Goal: Find specific page/section: Find specific page/section

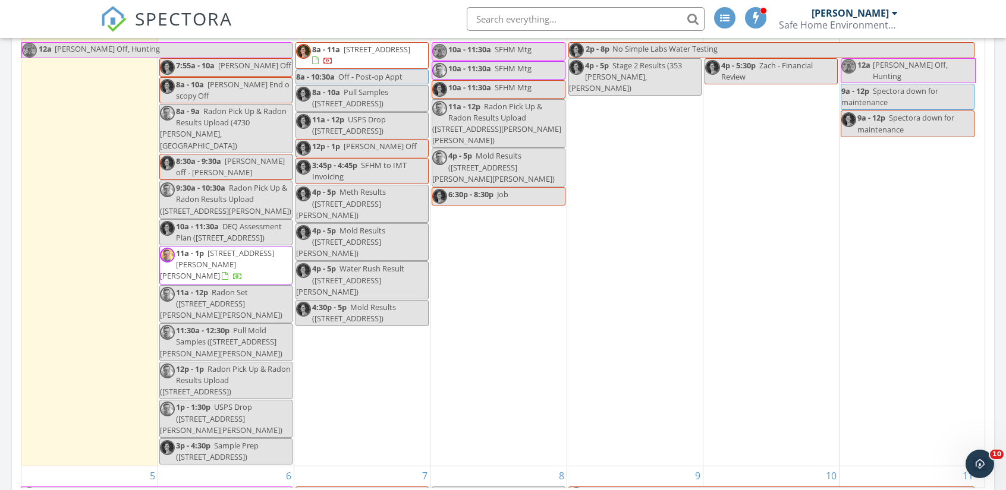
scroll to position [535, 0]
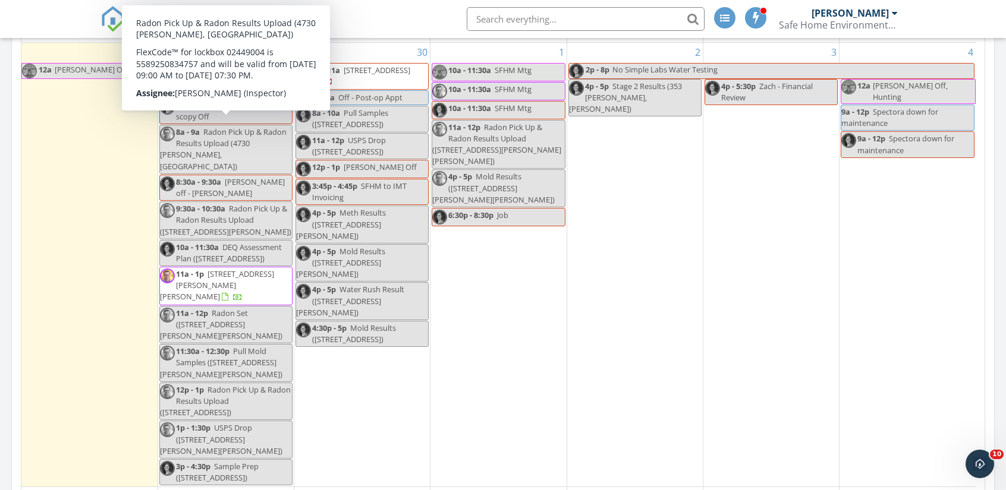
click at [254, 130] on span "Radon Pick Up & Radon Results Upload (4730 Mark Ct, Missoula)" at bounding box center [223, 149] width 127 height 45
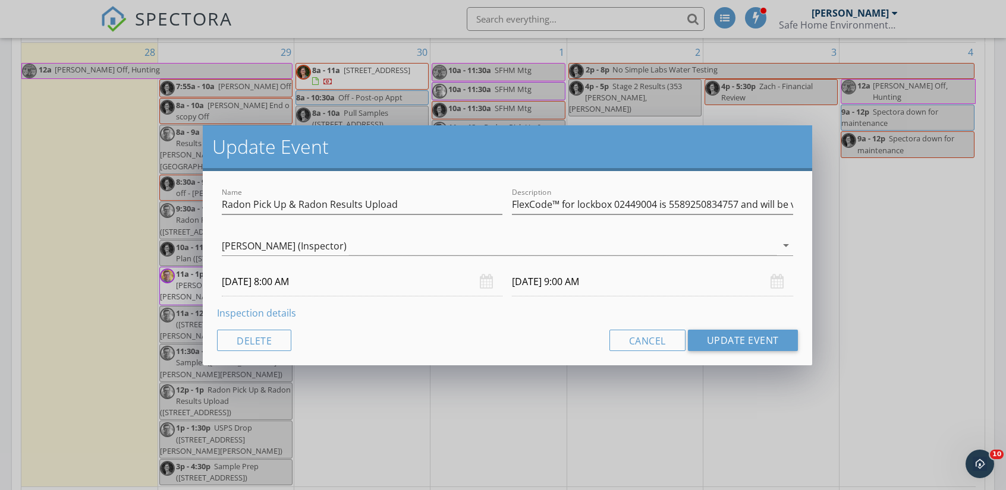
click at [491, 361] on div "Name Radon Pick Up & Radon Results Upload Description FlexCode™ for lockbox 024…" at bounding box center [507, 268] width 609 height 194
click at [260, 311] on link "Inspection details" at bounding box center [256, 313] width 79 height 13
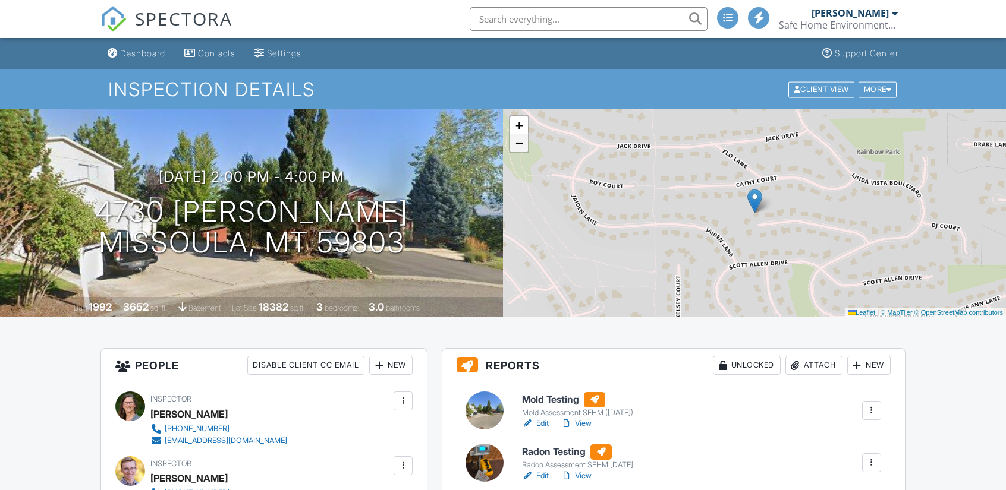
click at [520, 146] on span "−" at bounding box center [519, 143] width 8 height 15
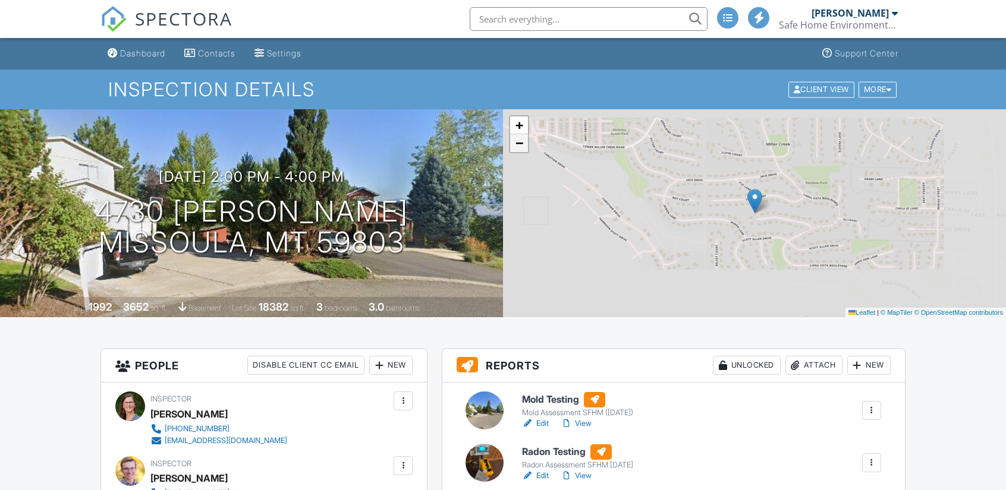
click at [520, 146] on span "−" at bounding box center [519, 143] width 8 height 15
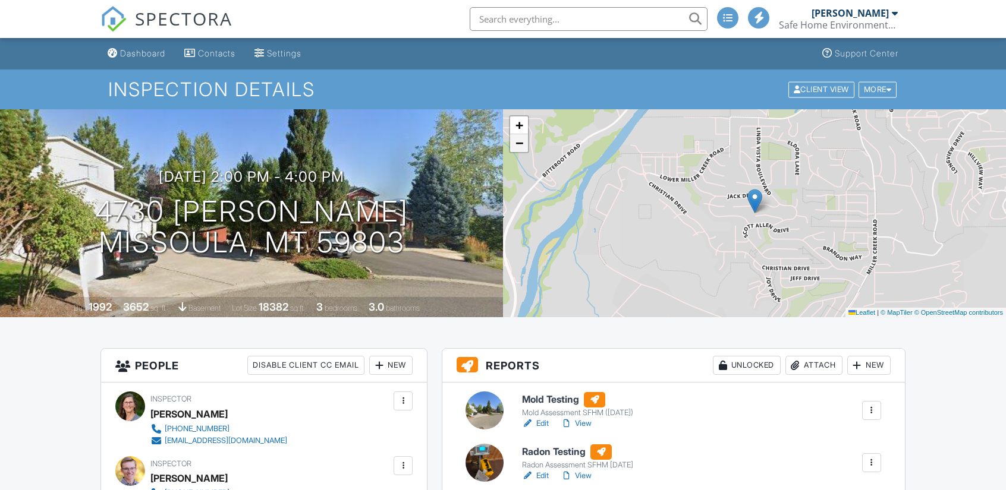
click at [520, 146] on span "−" at bounding box center [519, 143] width 8 height 15
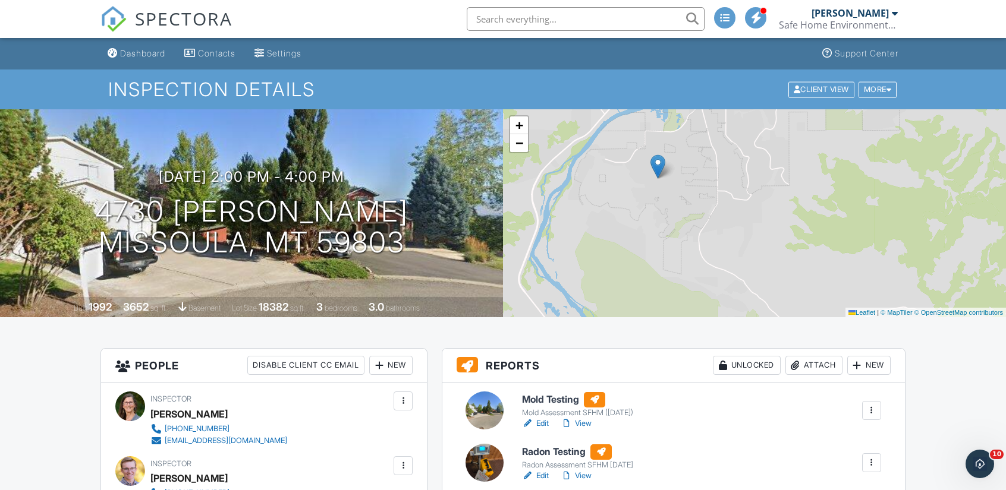
drag, startPoint x: 799, startPoint y: 213, endPoint x: 694, endPoint y: 182, distance: 109.1
click at [712, 186] on div "+ − Leaflet | © MapTiler © OpenStreetMap contributors" at bounding box center [754, 213] width 503 height 208
click at [522, 123] on span "+" at bounding box center [519, 125] width 8 height 15
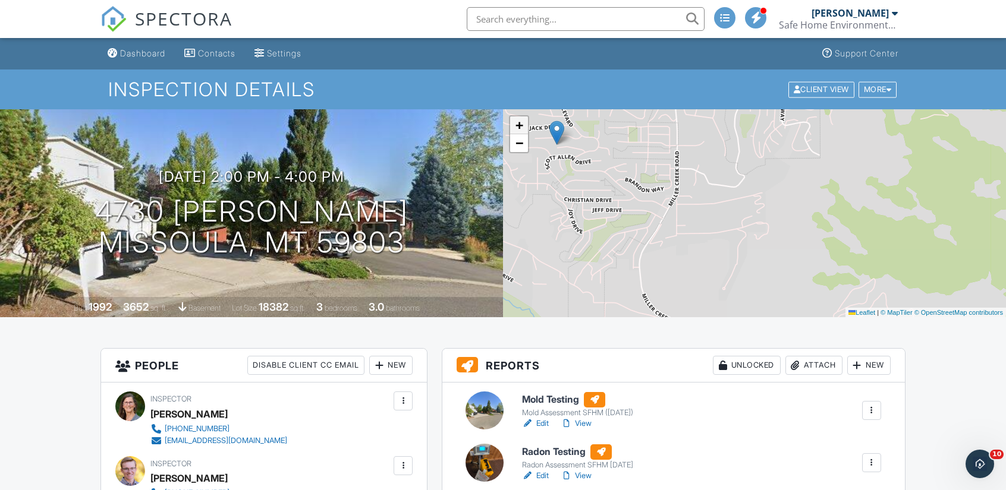
click at [524, 128] on link "+" at bounding box center [519, 126] width 18 height 18
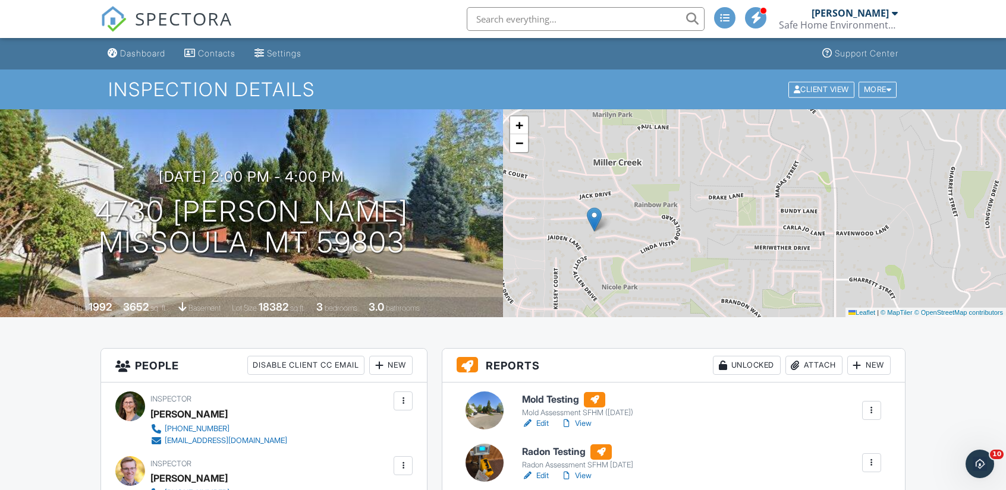
drag, startPoint x: 621, startPoint y: 153, endPoint x: 854, endPoint y: 306, distance: 279.0
click at [854, 306] on div "+ − Leaflet | © MapTiler © OpenStreetMap contributors" at bounding box center [754, 213] width 503 height 208
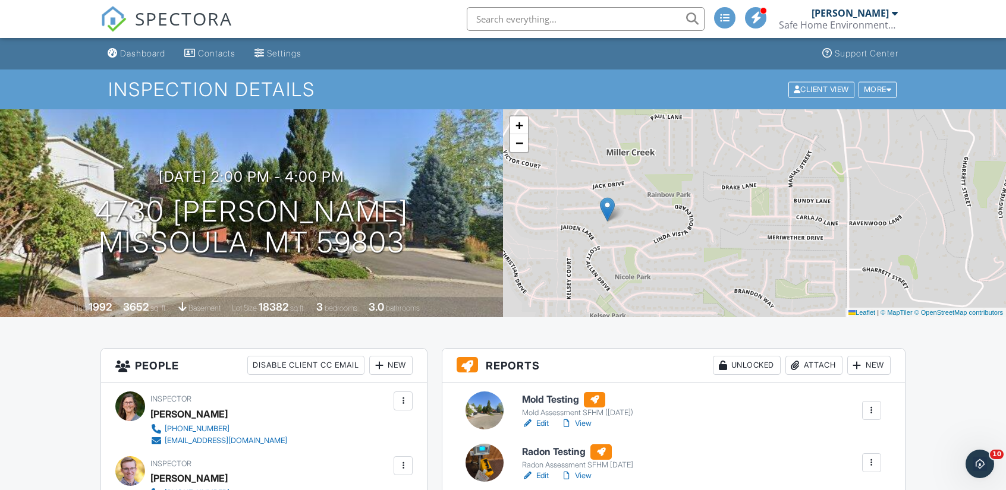
drag, startPoint x: 699, startPoint y: 180, endPoint x: 691, endPoint y: 144, distance: 36.5
click at [693, 144] on div "+ − Leaflet | © MapTiler © OpenStreetMap contributors" at bounding box center [754, 213] width 503 height 208
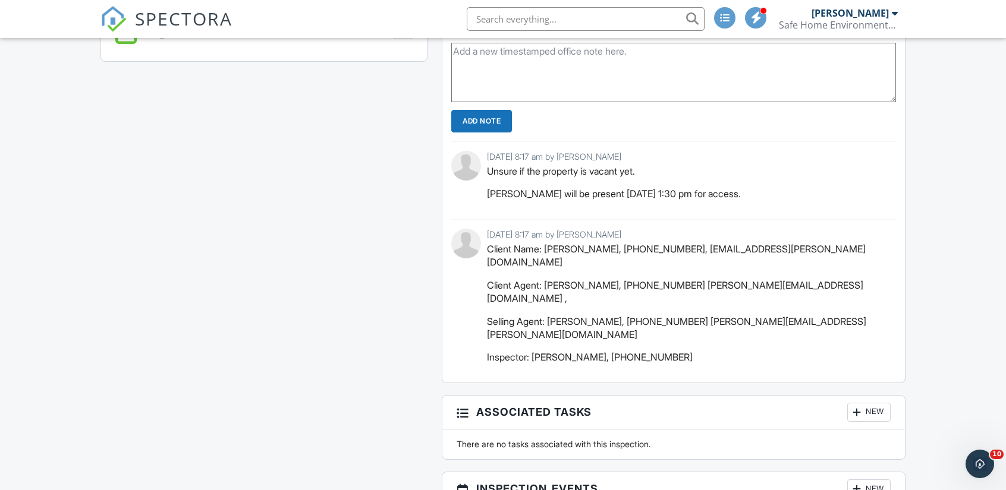
scroll to position [951, 0]
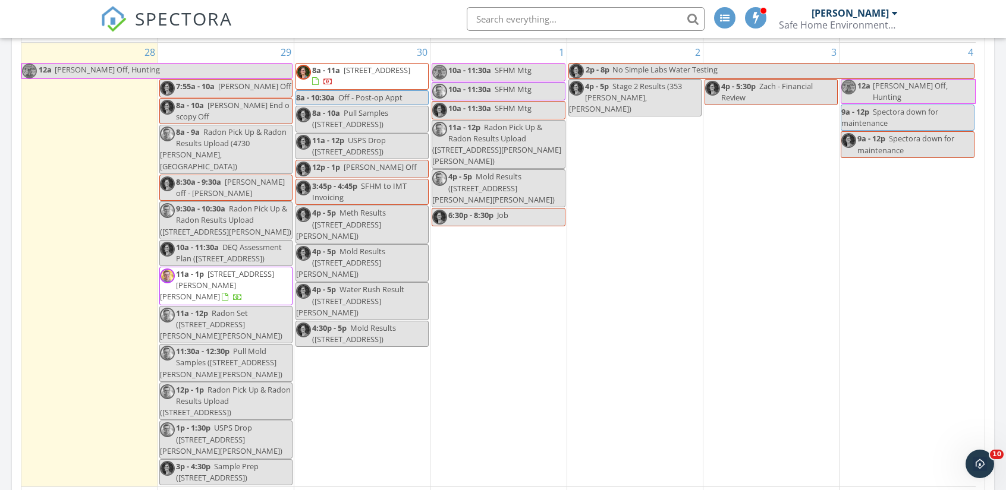
click at [229, 203] on span "Radon Pick Up & Radon Results Upload (11399 Melody Ln, Missoula)" at bounding box center [225, 219] width 131 height 33
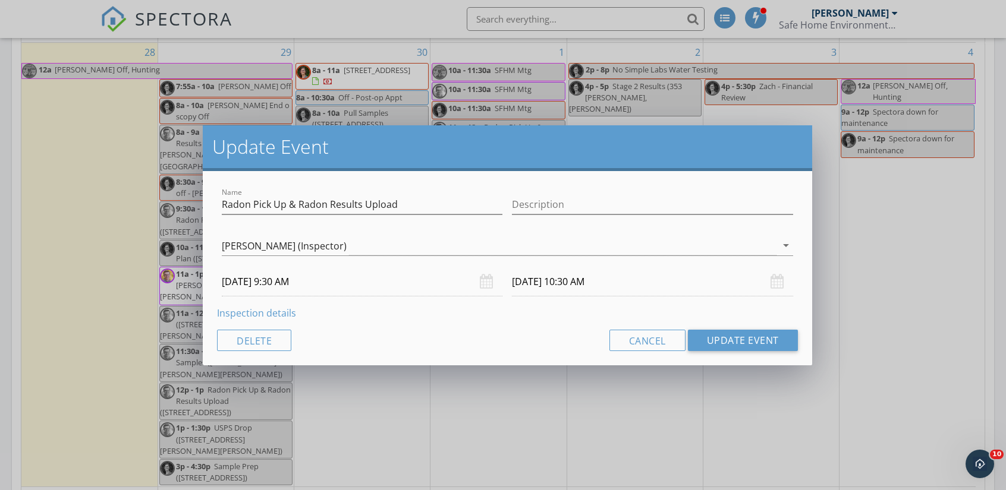
click at [270, 310] on link "Inspection details" at bounding box center [256, 313] width 79 height 13
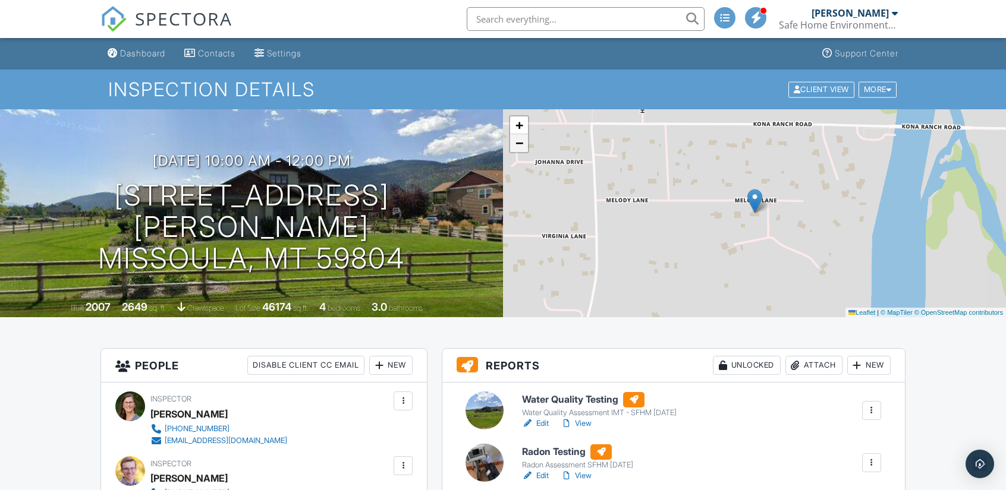
click at [524, 147] on link "−" at bounding box center [519, 143] width 18 height 18
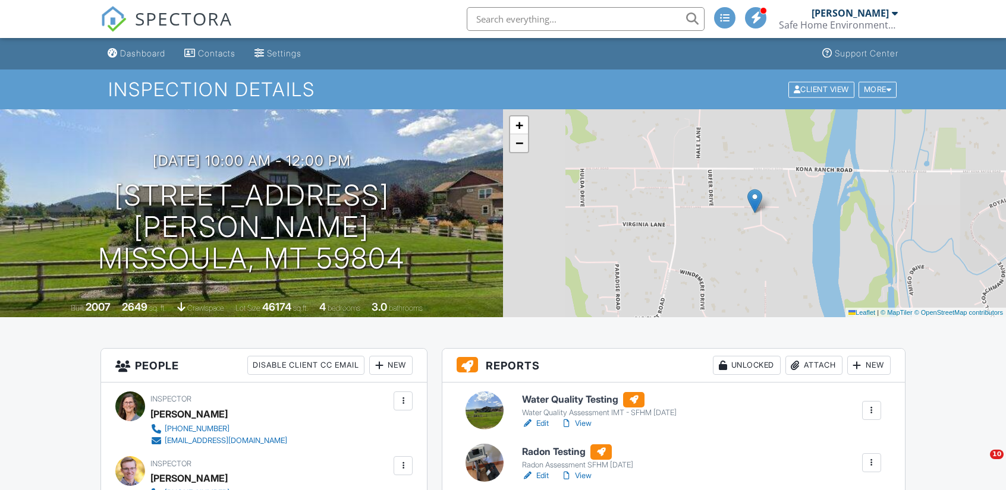
click at [524, 147] on link "−" at bounding box center [519, 143] width 18 height 18
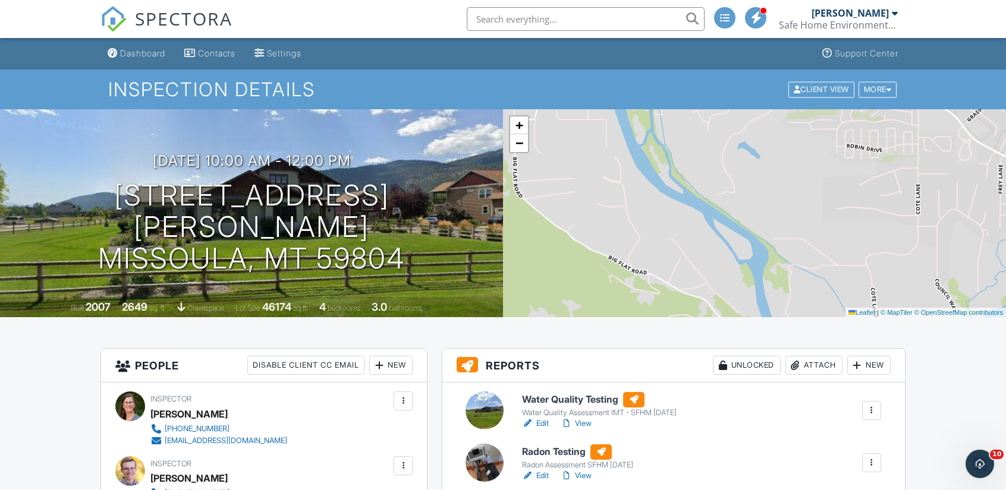
drag, startPoint x: 789, startPoint y: 224, endPoint x: 601, endPoint y: 96, distance: 227.5
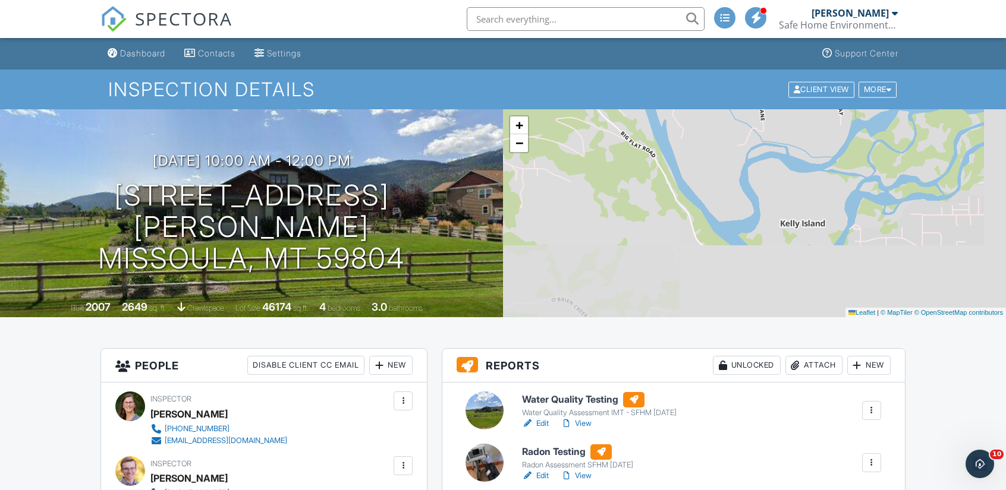
drag, startPoint x: 701, startPoint y: 265, endPoint x: 581, endPoint y: 65, distance: 232.9
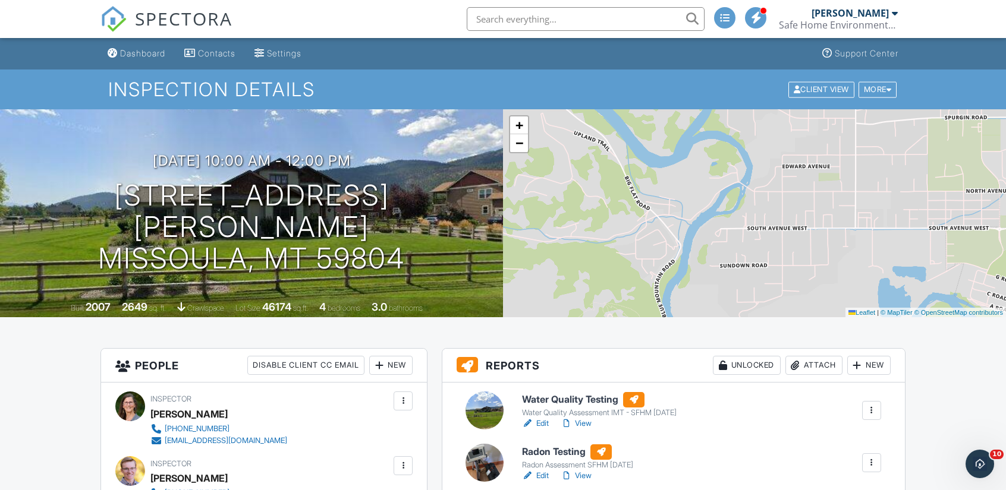
drag, startPoint x: 715, startPoint y: 226, endPoint x: 590, endPoint y: 62, distance: 206.2
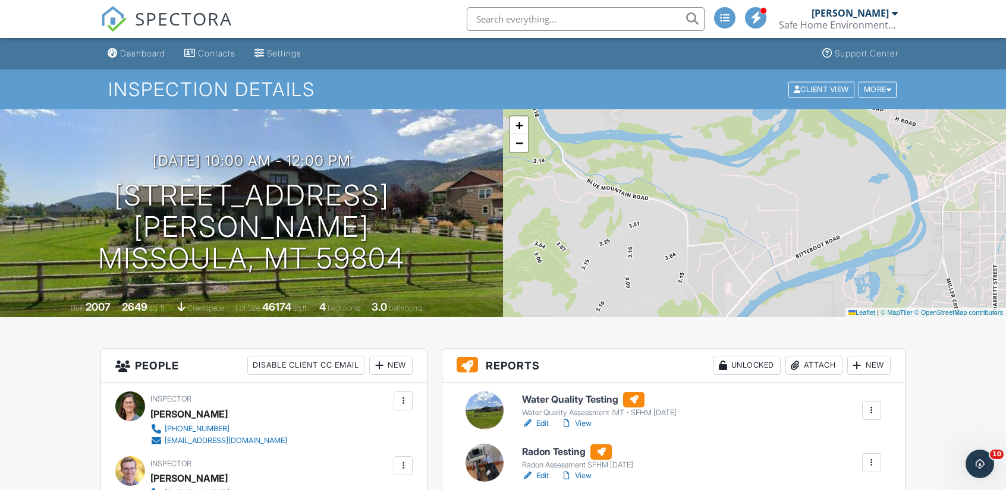
drag, startPoint x: 688, startPoint y: 229, endPoint x: 579, endPoint y: 64, distance: 197.9
click at [517, 147] on span "−" at bounding box center [519, 143] width 8 height 15
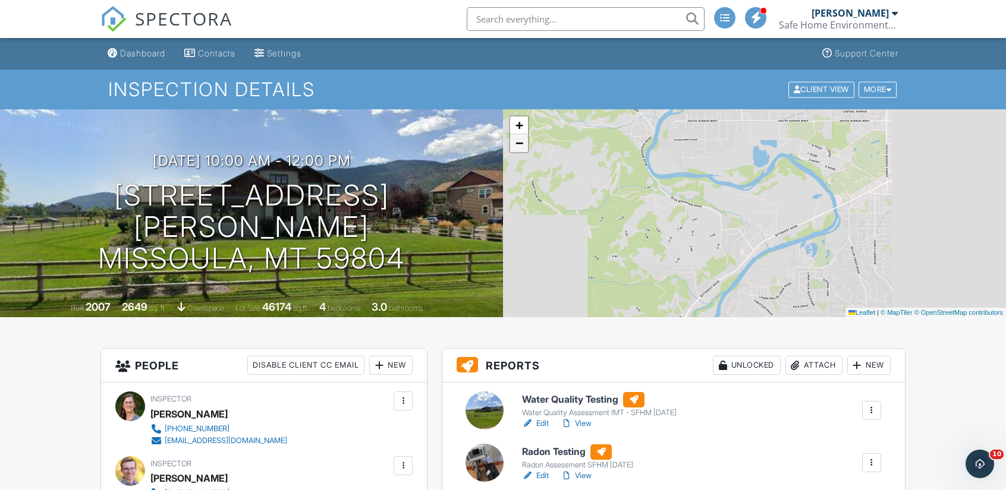
click at [517, 147] on span "−" at bounding box center [519, 143] width 8 height 15
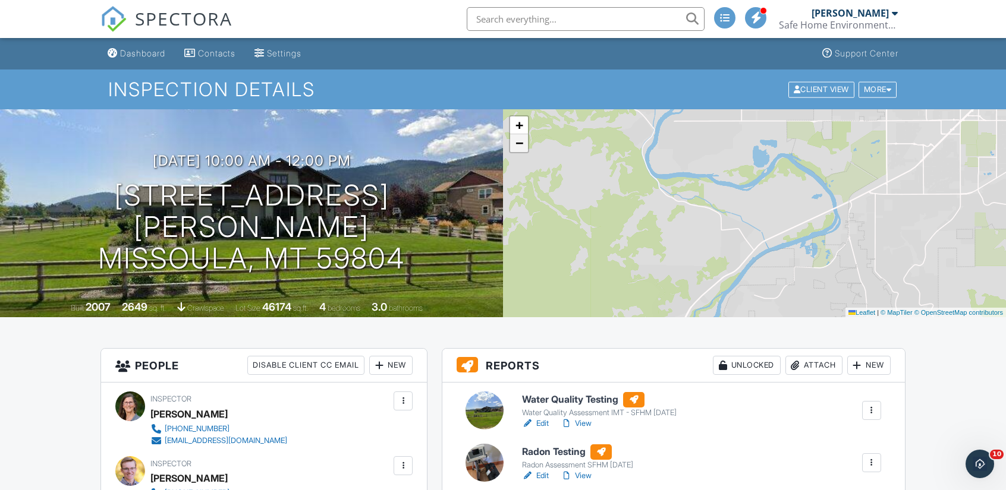
click at [517, 147] on span "−" at bounding box center [519, 143] width 8 height 15
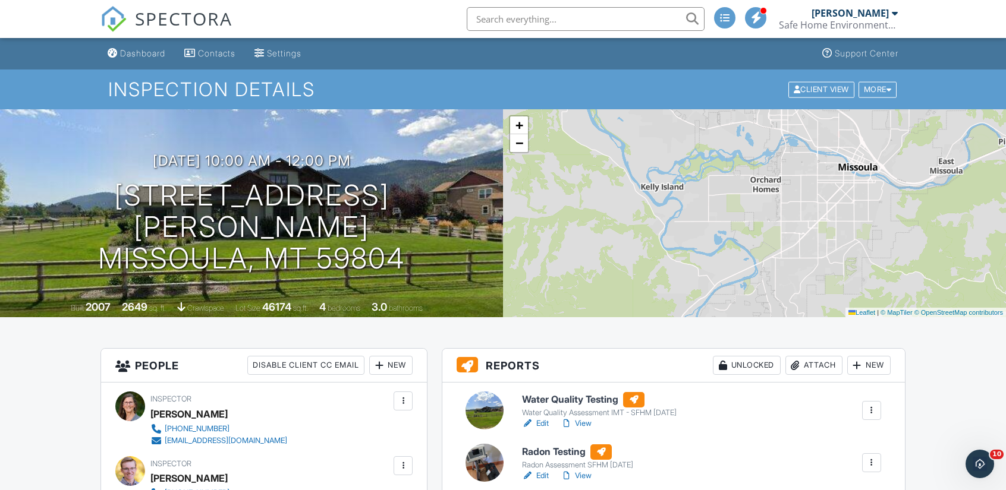
drag, startPoint x: 744, startPoint y: 234, endPoint x: 700, endPoint y: 288, distance: 69.6
click at [708, 292] on div "+ − Leaflet | © MapTiler © OpenStreetMap contributors" at bounding box center [754, 213] width 503 height 208
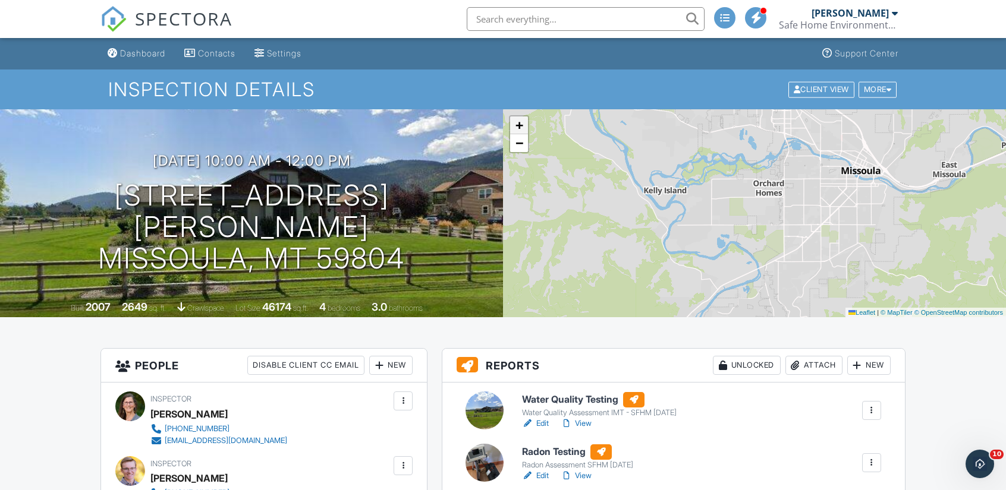
click at [516, 124] on span "+" at bounding box center [519, 125] width 8 height 15
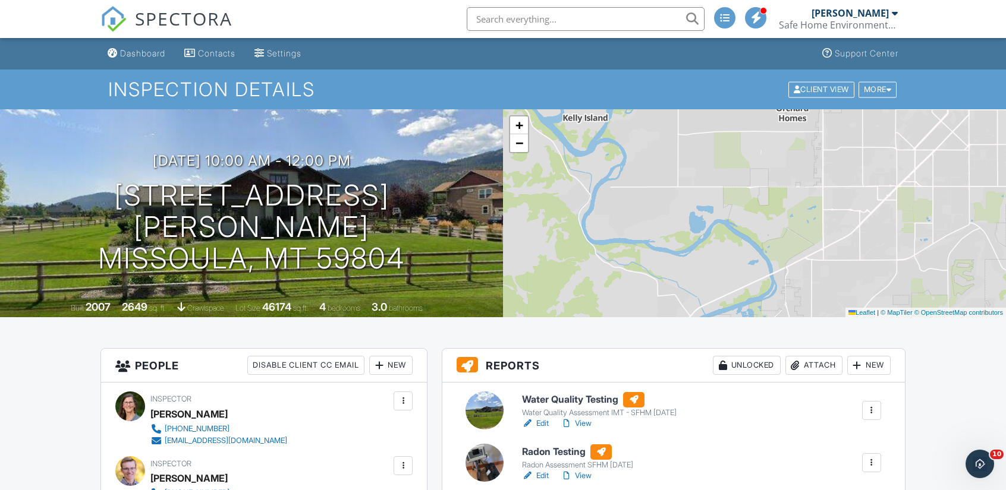
drag, startPoint x: 669, startPoint y: 210, endPoint x: 644, endPoint y: 122, distance: 91.5
click at [644, 122] on div "+ − Leaflet | © MapTiler © OpenStreetMap contributors" at bounding box center [754, 213] width 503 height 208
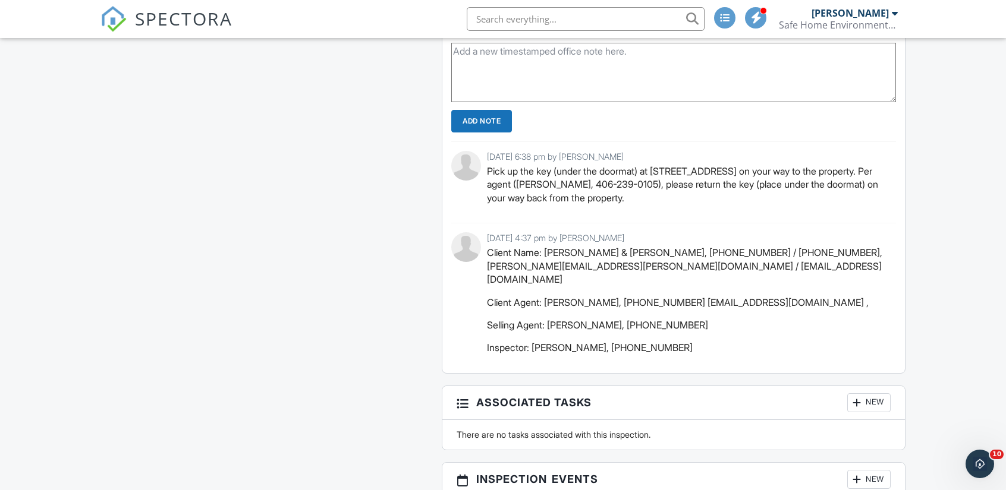
scroll to position [1011, 0]
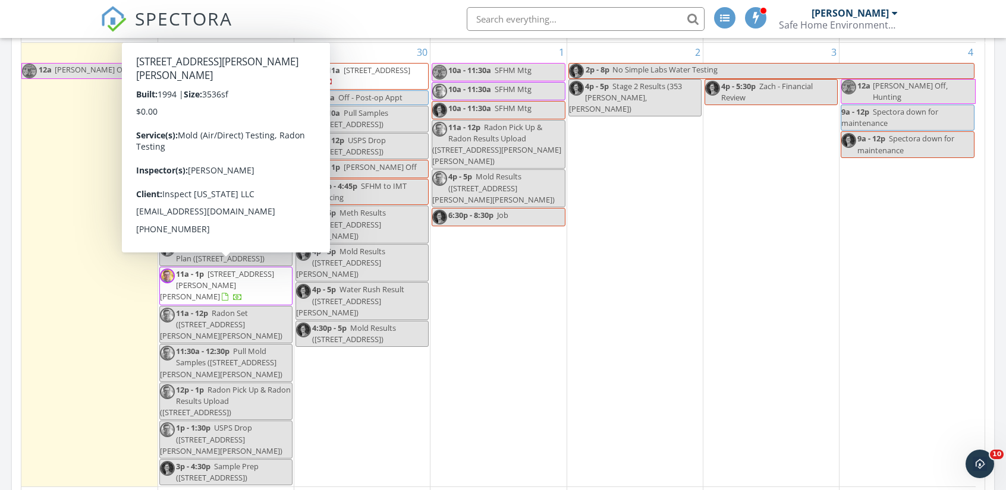
drag, startPoint x: 222, startPoint y: 265, endPoint x: 209, endPoint y: 264, distance: 13.7
click at [209, 269] on span "855 Swanson Ln, BONNER 59823" at bounding box center [217, 285] width 114 height 33
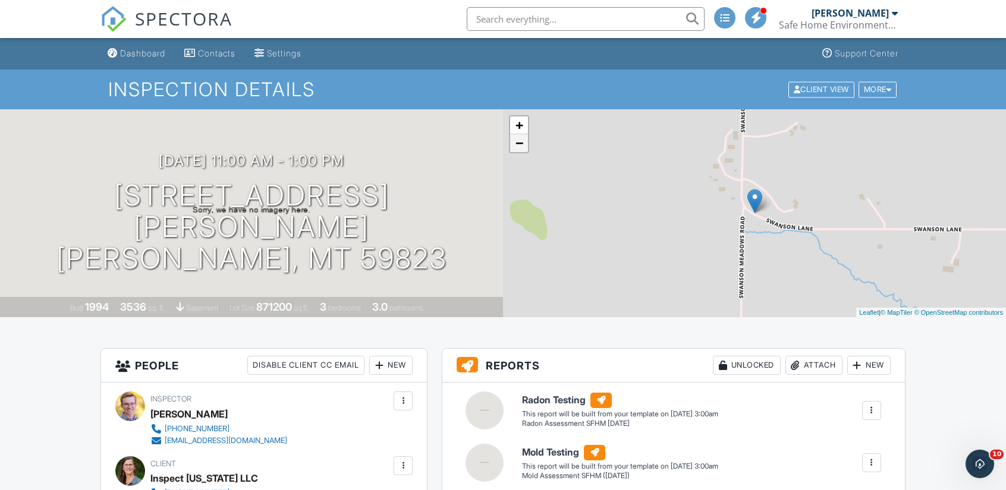
click at [521, 146] on link "−" at bounding box center [519, 143] width 18 height 18
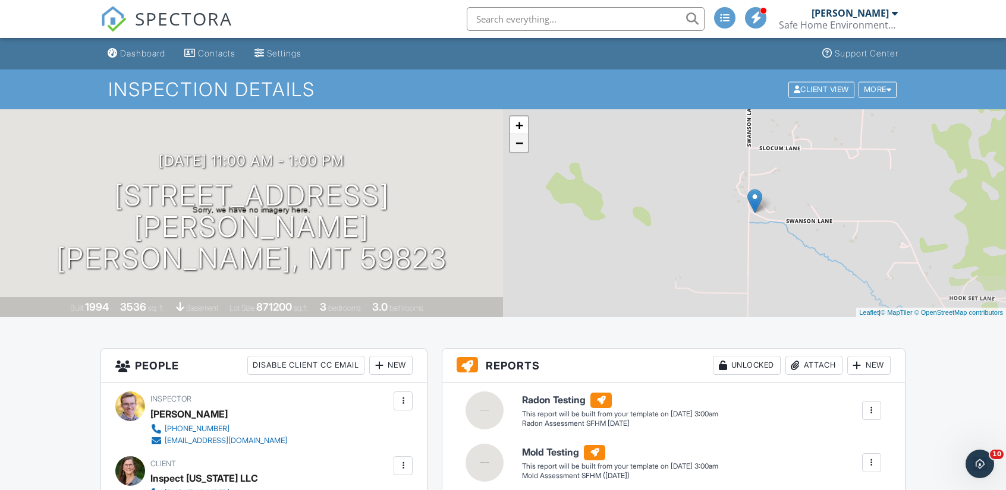
click at [521, 146] on link "−" at bounding box center [519, 143] width 18 height 18
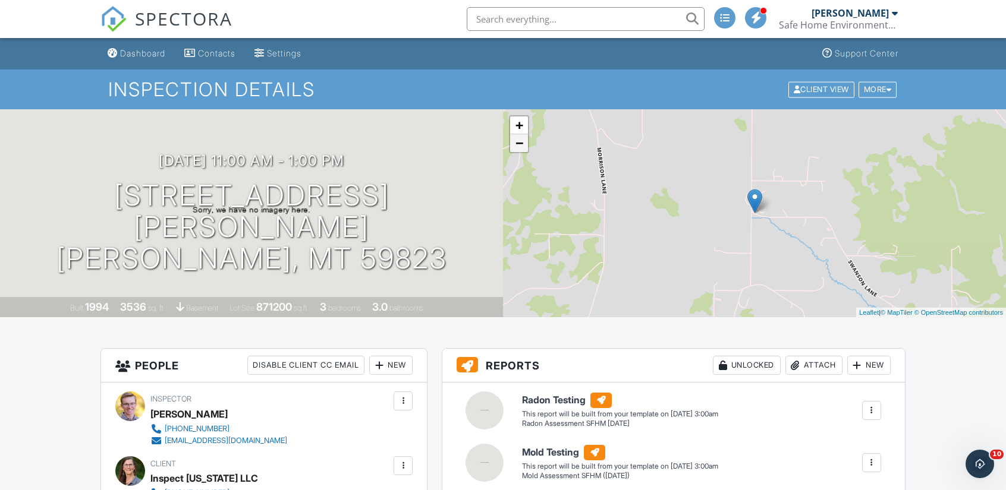
click at [521, 146] on link "−" at bounding box center [519, 143] width 18 height 18
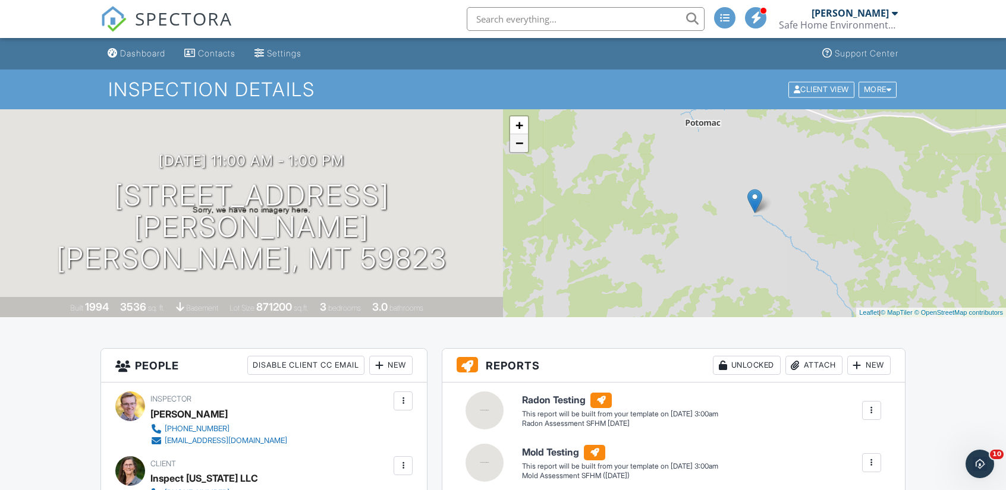
click at [521, 146] on link "−" at bounding box center [519, 143] width 18 height 18
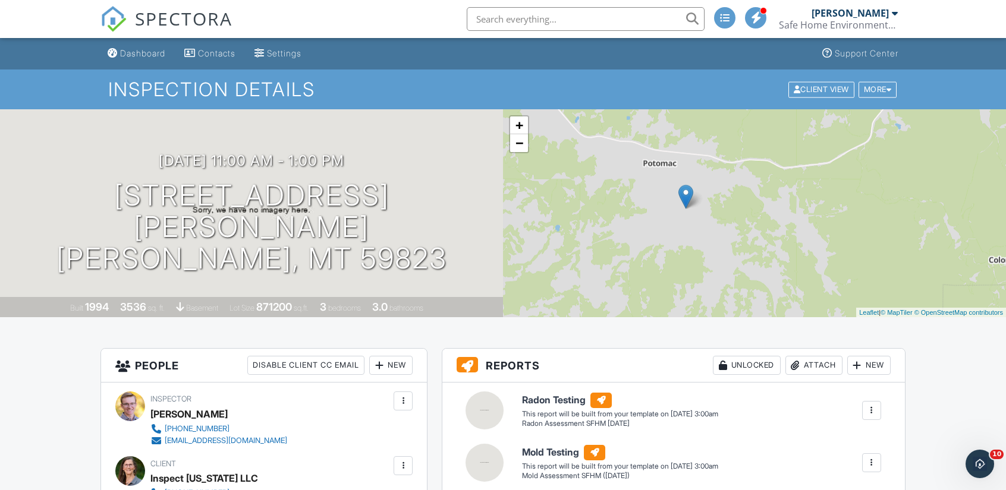
drag, startPoint x: 770, startPoint y: 216, endPoint x: 681, endPoint y: 210, distance: 89.4
click at [683, 211] on div "+ − Leaflet | © MapTiler © OpenStreetMap contributors" at bounding box center [754, 213] width 503 height 208
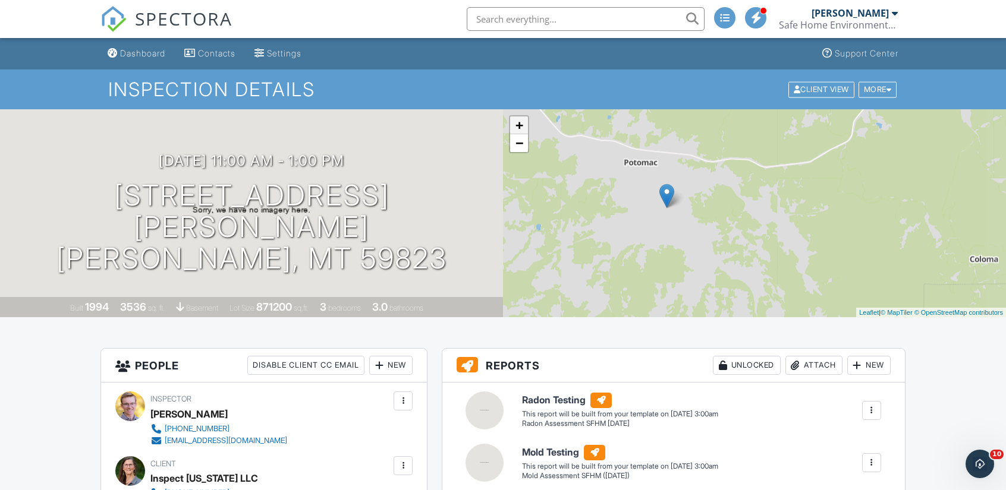
click at [516, 124] on link "+" at bounding box center [519, 126] width 18 height 18
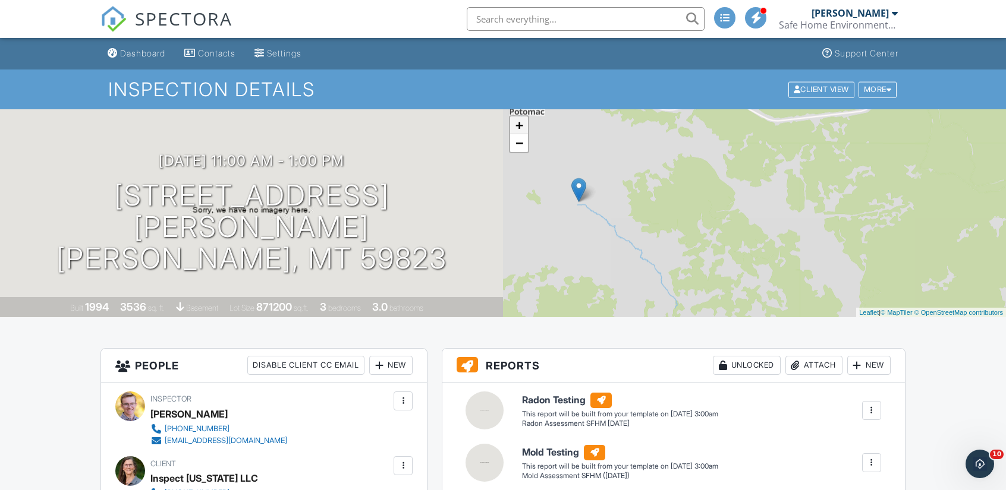
click at [516, 124] on link "+" at bounding box center [519, 126] width 18 height 18
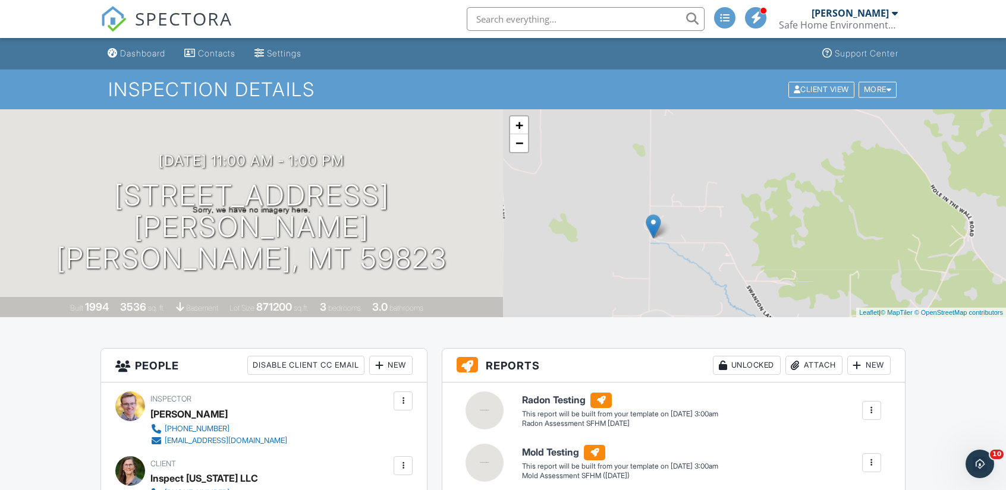
drag, startPoint x: 751, startPoint y: 255, endPoint x: 902, endPoint y: 260, distance: 150.5
click at [902, 260] on div "+ − Leaflet | © MapTiler © OpenStreetMap contributors" at bounding box center [754, 213] width 503 height 208
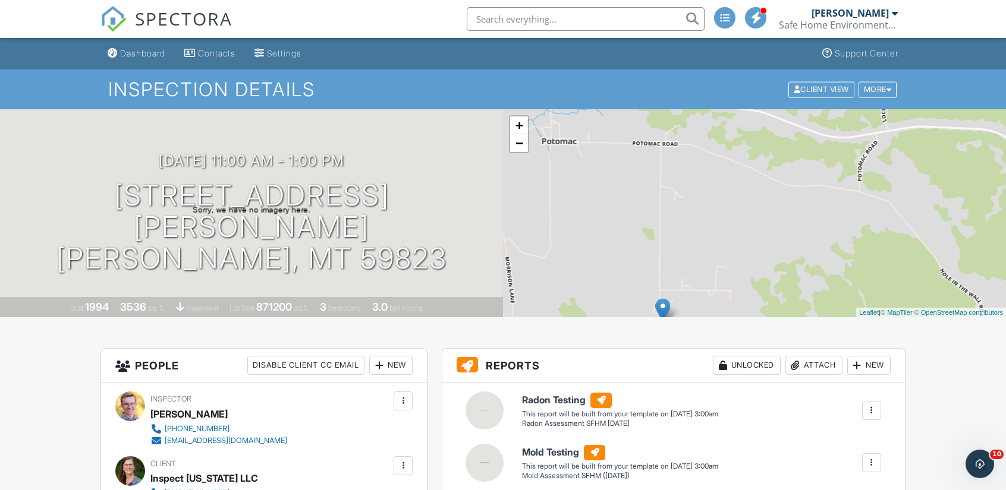
drag, startPoint x: 749, startPoint y: 175, endPoint x: 756, endPoint y: 285, distance: 110.2
click at [761, 294] on div "+ − Leaflet | © MapTiler © OpenStreetMap contributors" at bounding box center [754, 213] width 503 height 208
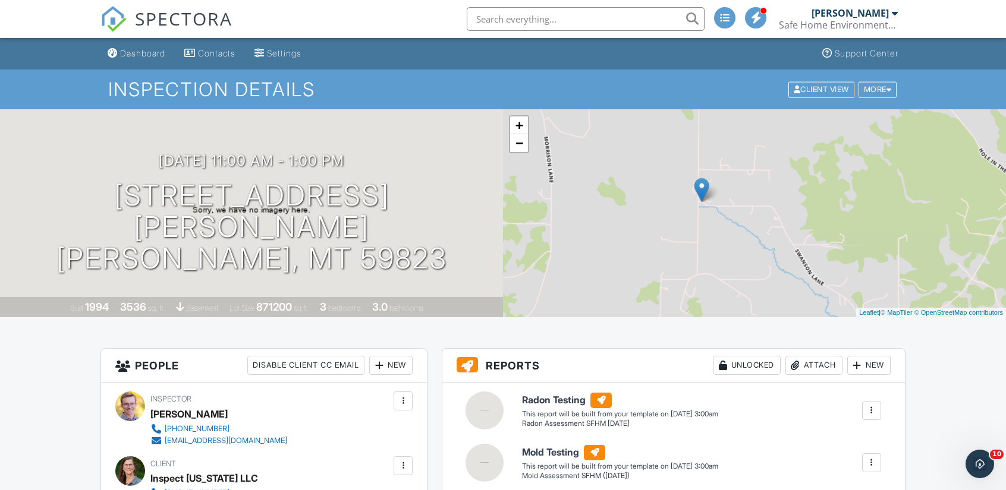
drag, startPoint x: 718, startPoint y: 254, endPoint x: 751, endPoint y: 100, distance: 156.9
click at [522, 131] on link "+" at bounding box center [519, 126] width 18 height 18
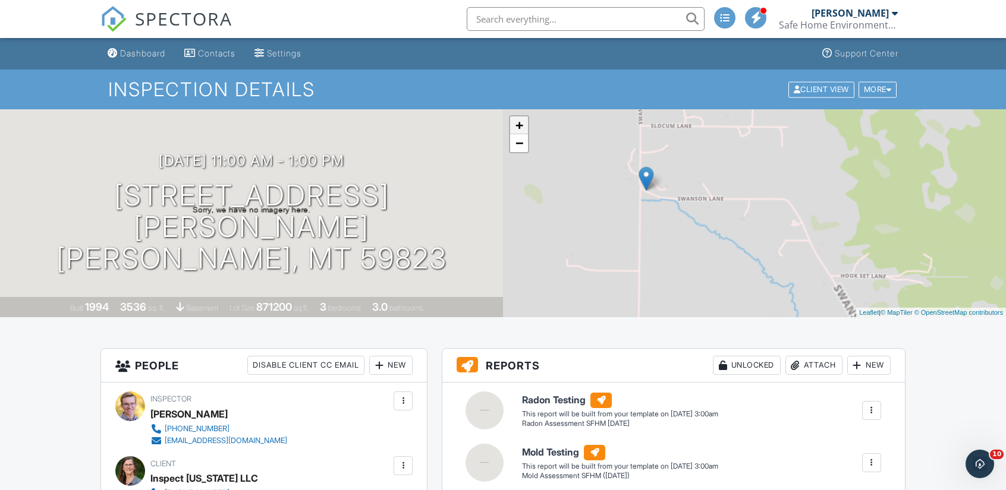
click at [523, 131] on link "+" at bounding box center [519, 126] width 18 height 18
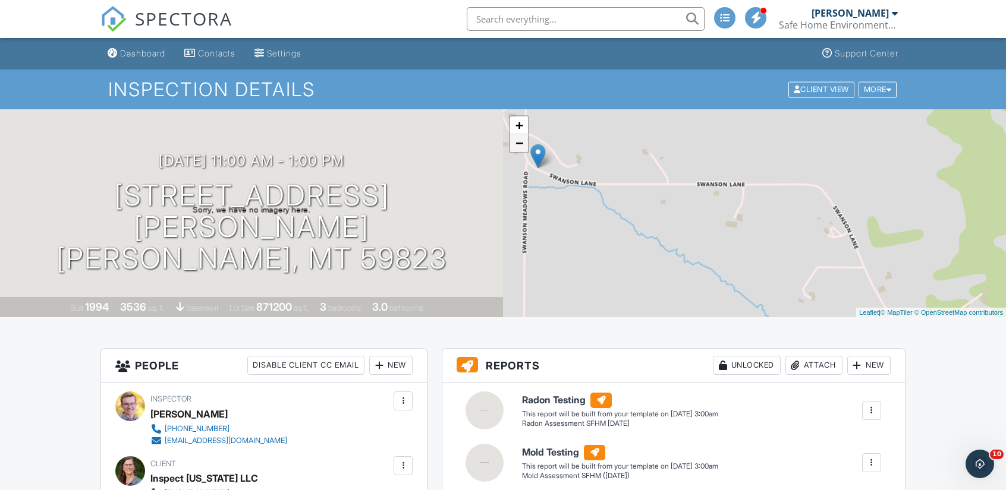
click at [517, 146] on link "−" at bounding box center [519, 143] width 18 height 18
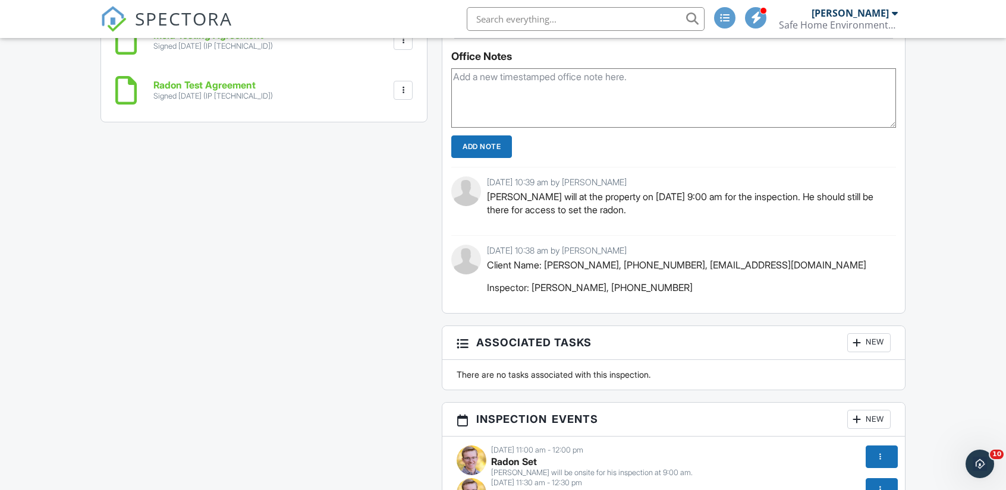
scroll to position [1011, 0]
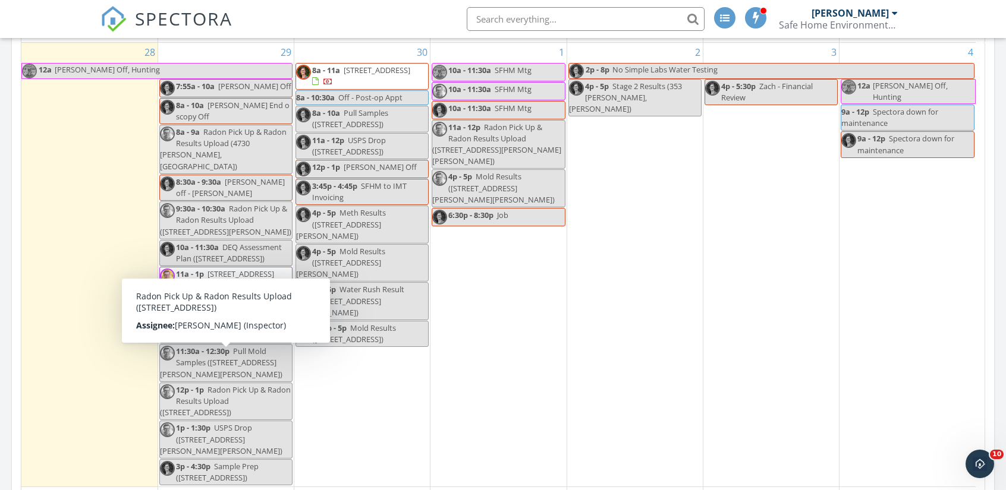
click at [209, 385] on span "Radon Pick Up & Radon Results Upload ([STREET_ADDRESS])" at bounding box center [225, 401] width 131 height 33
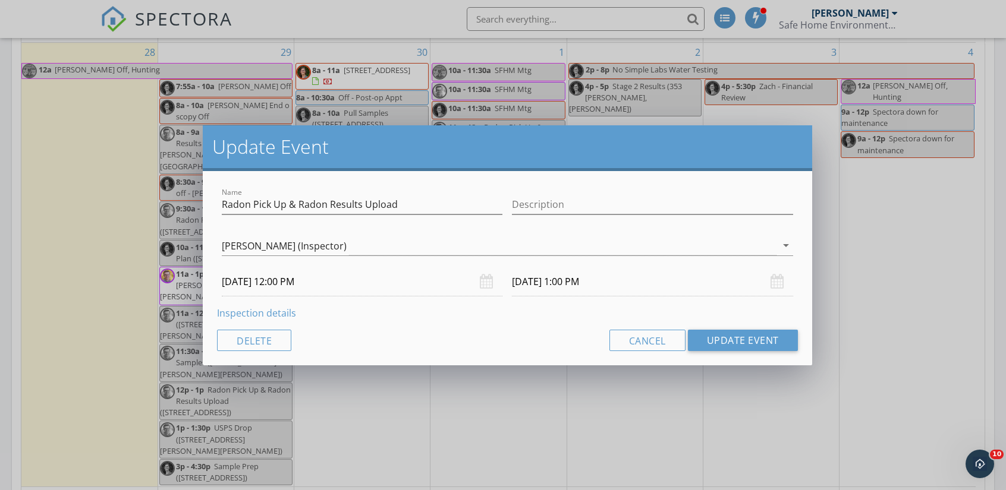
click at [251, 311] on link "Inspection details" at bounding box center [256, 313] width 79 height 13
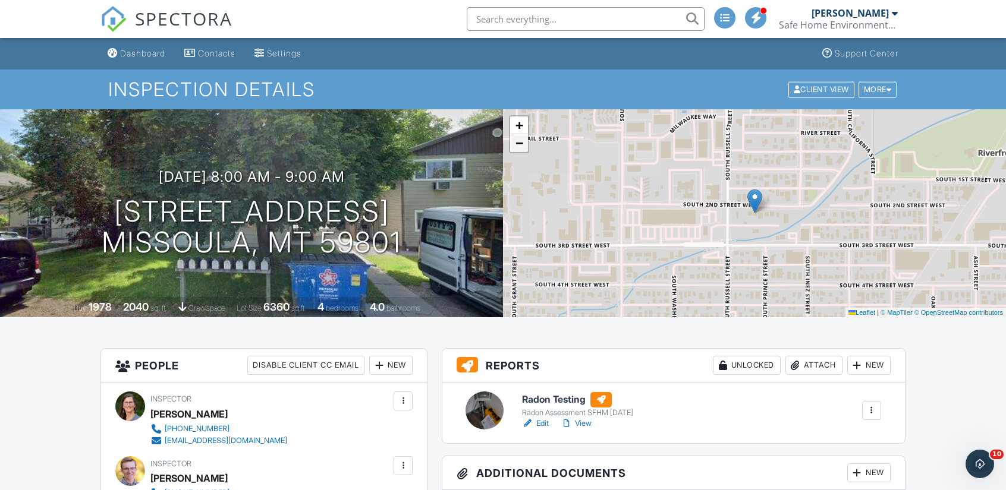
click at [518, 150] on link "−" at bounding box center [519, 143] width 18 height 18
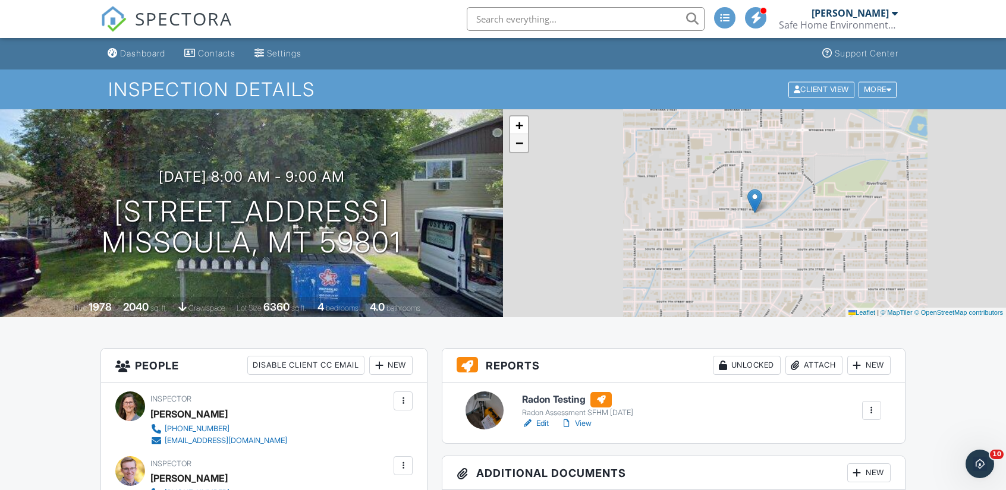
click at [515, 147] on span "−" at bounding box center [519, 143] width 8 height 15
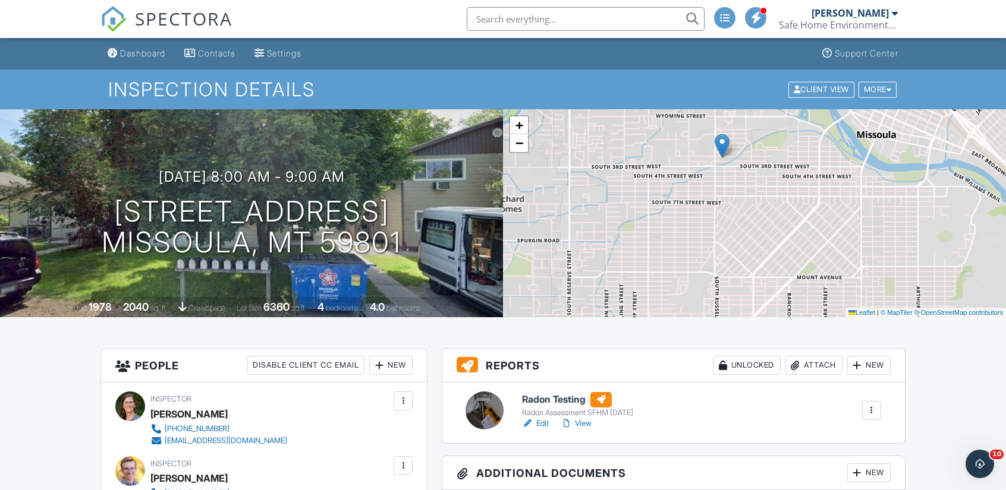
drag, startPoint x: 698, startPoint y: 178, endPoint x: 665, endPoint y: 122, distance: 64.5
click at [665, 122] on div "+ − Leaflet | © MapTiler © OpenStreetMap contributors" at bounding box center [754, 213] width 503 height 208
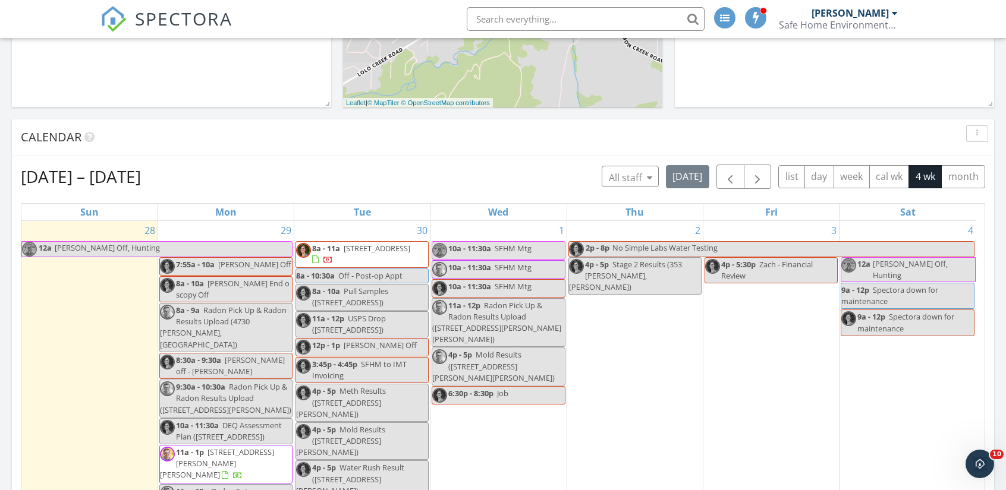
scroll to position [238, 0]
